Goal: Information Seeking & Learning: Compare options

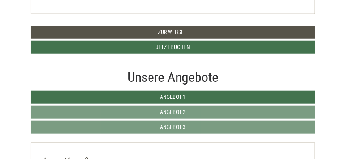
scroll to position [276, 0]
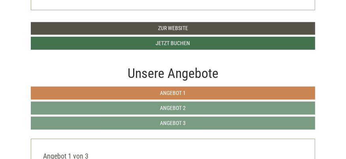
click at [202, 90] on link "Angebot 1" at bounding box center [173, 93] width 285 height 13
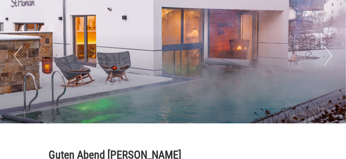
scroll to position [0, 0]
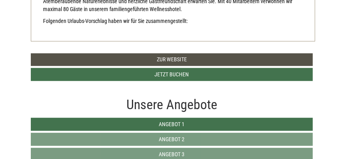
scroll to position [316, 0]
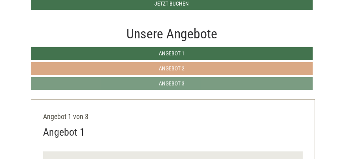
click at [178, 68] on span "Angebot 2" at bounding box center [172, 68] width 26 height 6
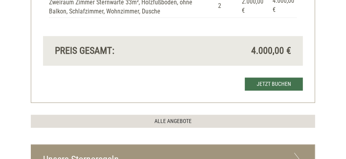
scroll to position [916, 0]
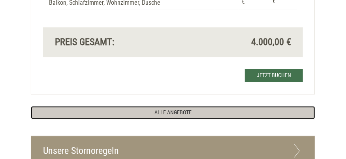
click at [169, 106] on link "ALLE ANGEBOTE" at bounding box center [173, 112] width 285 height 13
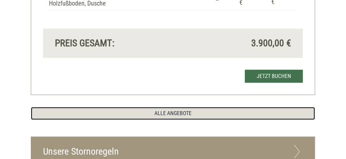
scroll to position [2142, 0]
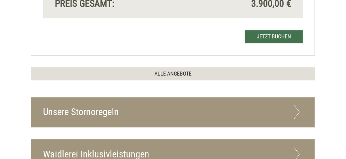
click at [298, 147] on icon at bounding box center [297, 153] width 11 height 13
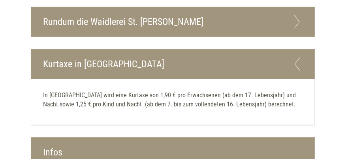
scroll to position [2616, 0]
